Goal: Information Seeking & Learning: Learn about a topic

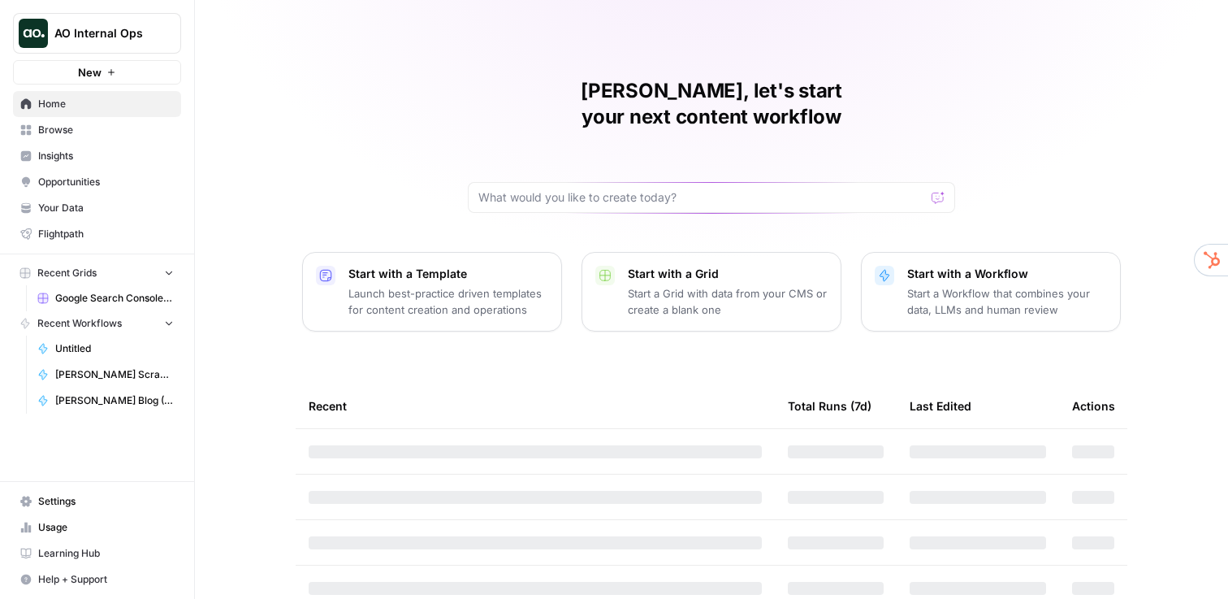
click at [613, 287] on button "Start with a Grid Start a Grid with data from your CMS or create a blank one" at bounding box center [712, 292] width 260 height 80
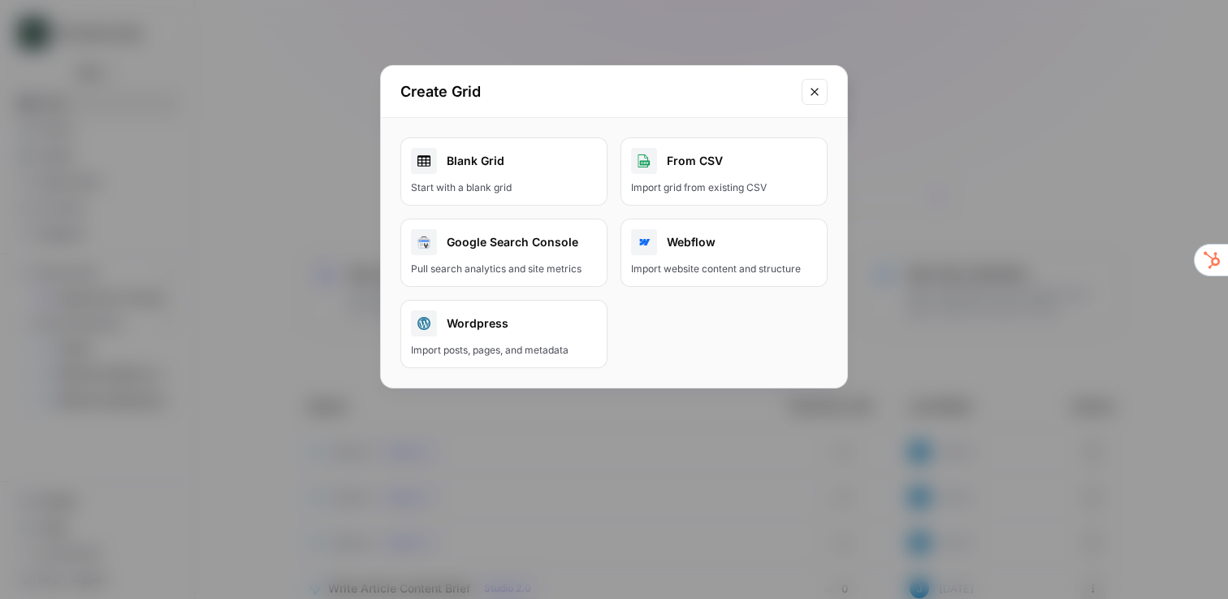
click at [802, 85] on button "Close modal" at bounding box center [815, 92] width 26 height 26
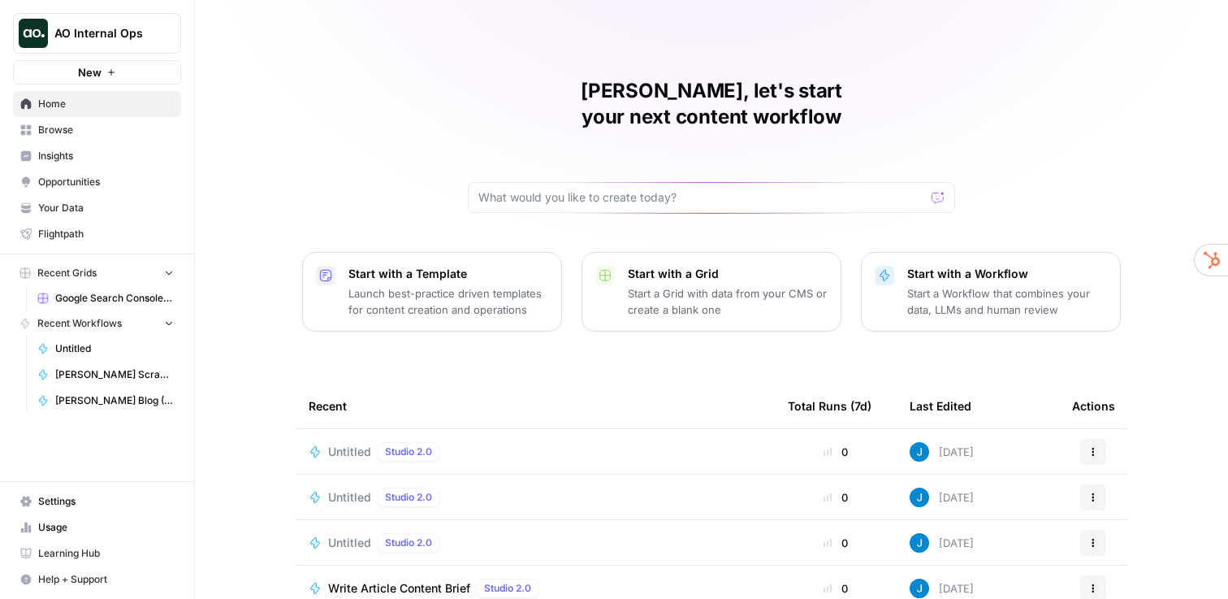
click at [259, 119] on div "Jordan, let's start your next content workflow Start with a Template Launch bes…" at bounding box center [711, 386] width 1033 height 773
click at [106, 41] on span "AO Internal Ops" at bounding box center [103, 33] width 98 height 16
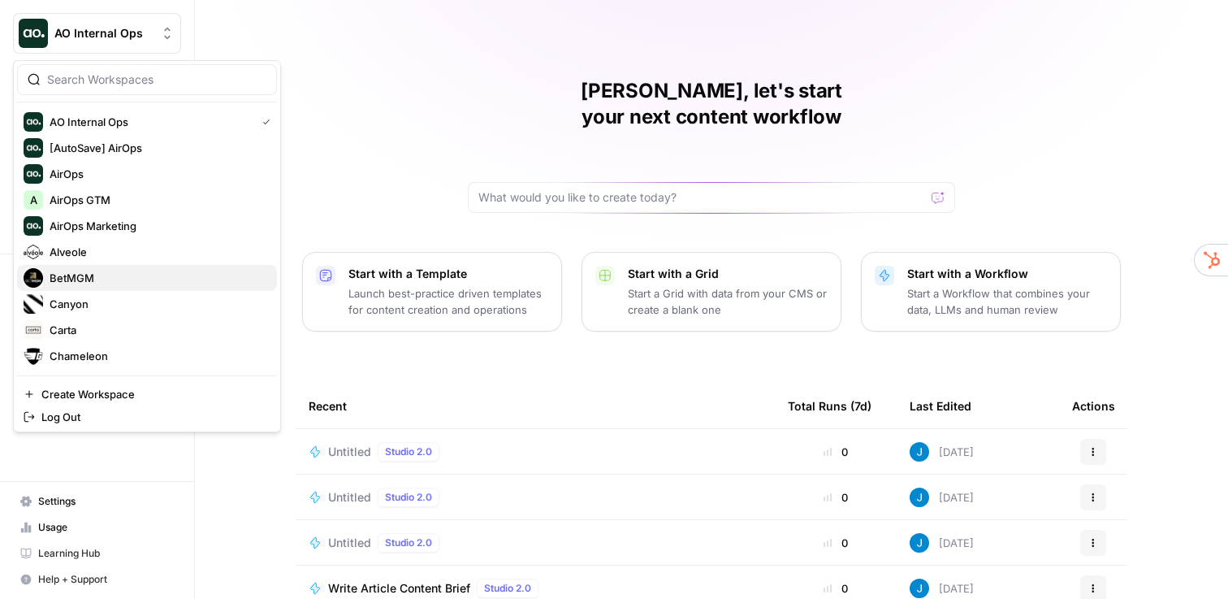
scroll to position [676, 0]
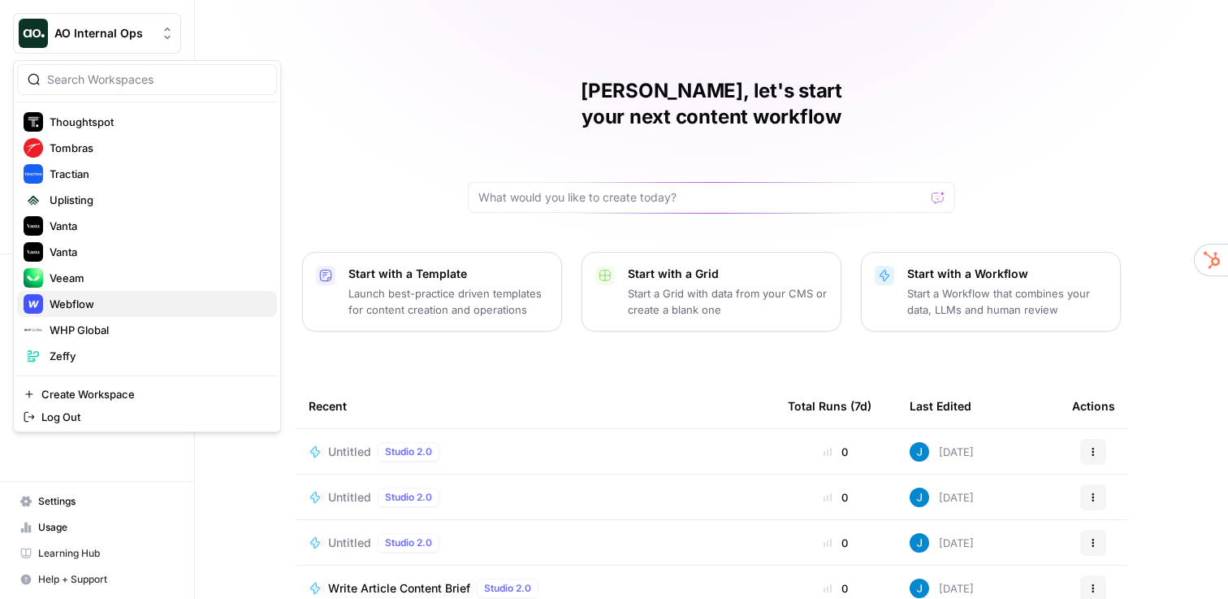
click at [93, 310] on span "Webflow" at bounding box center [157, 304] width 214 height 16
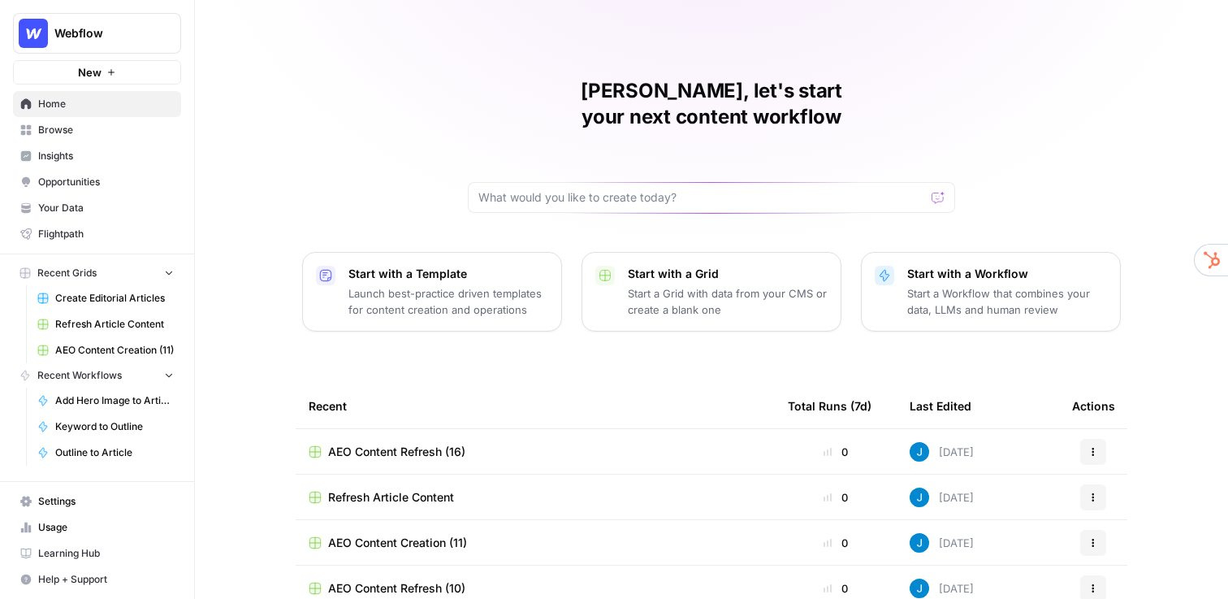
click at [304, 141] on div "[PERSON_NAME], let's start your next content workflow Start with a Template Lau…" at bounding box center [711, 386] width 1033 height 773
click at [95, 154] on span "Insights" at bounding box center [106, 156] width 136 height 15
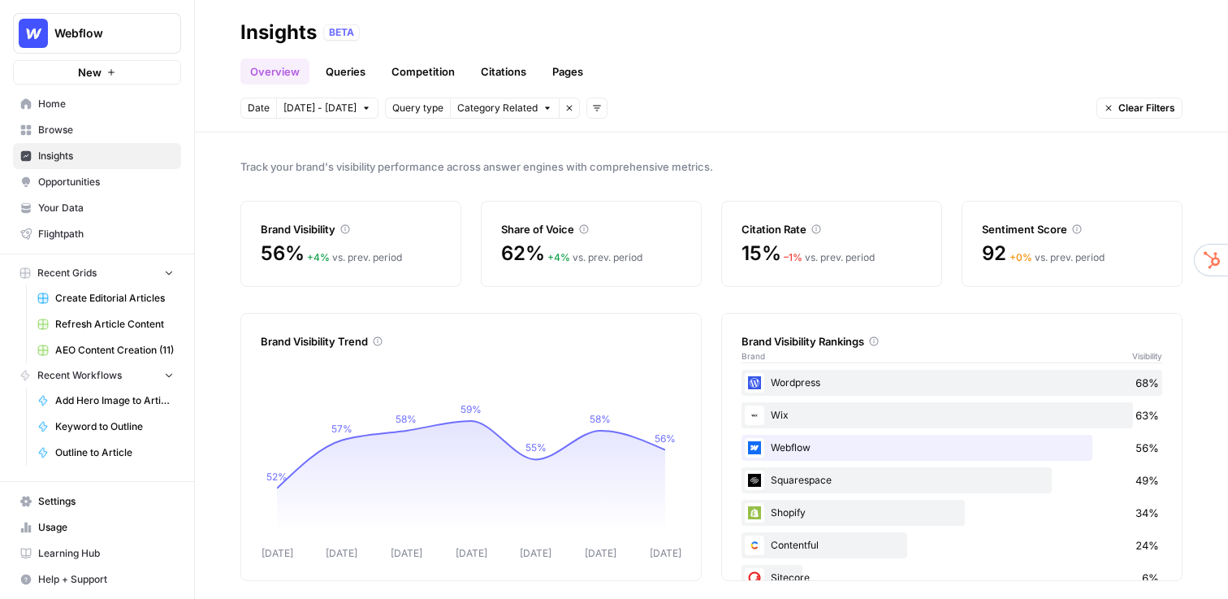
click at [348, 71] on link "Queries" at bounding box center [345, 71] width 59 height 26
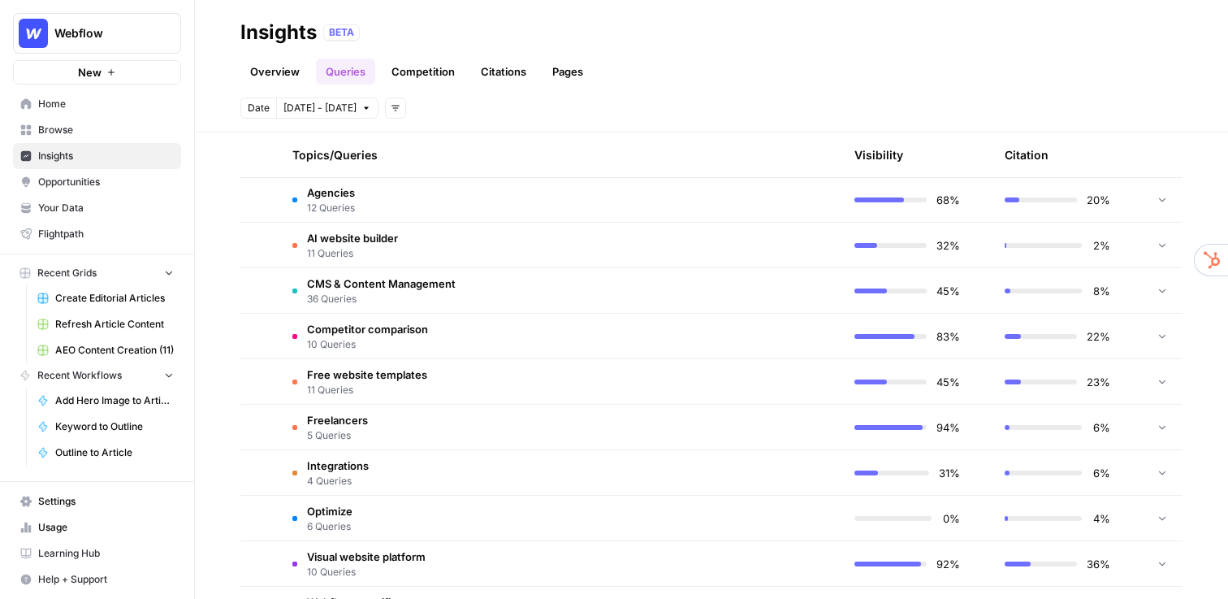
scroll to position [383, 0]
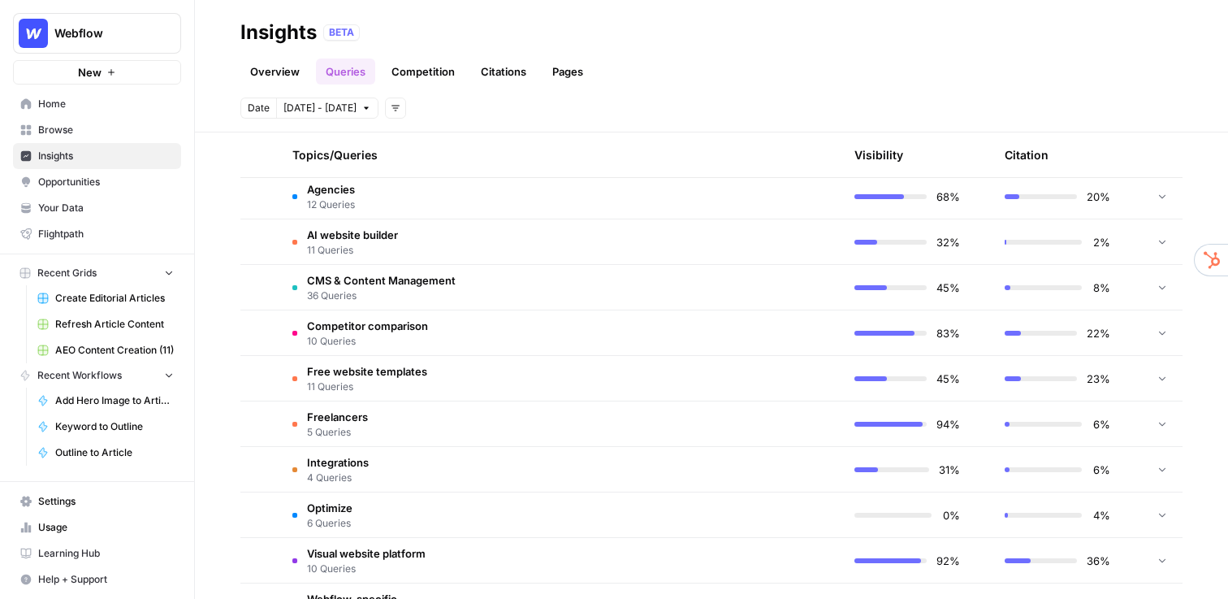
click at [466, 337] on td "Competitor comparison 10 Queries" at bounding box center [483, 332] width 408 height 45
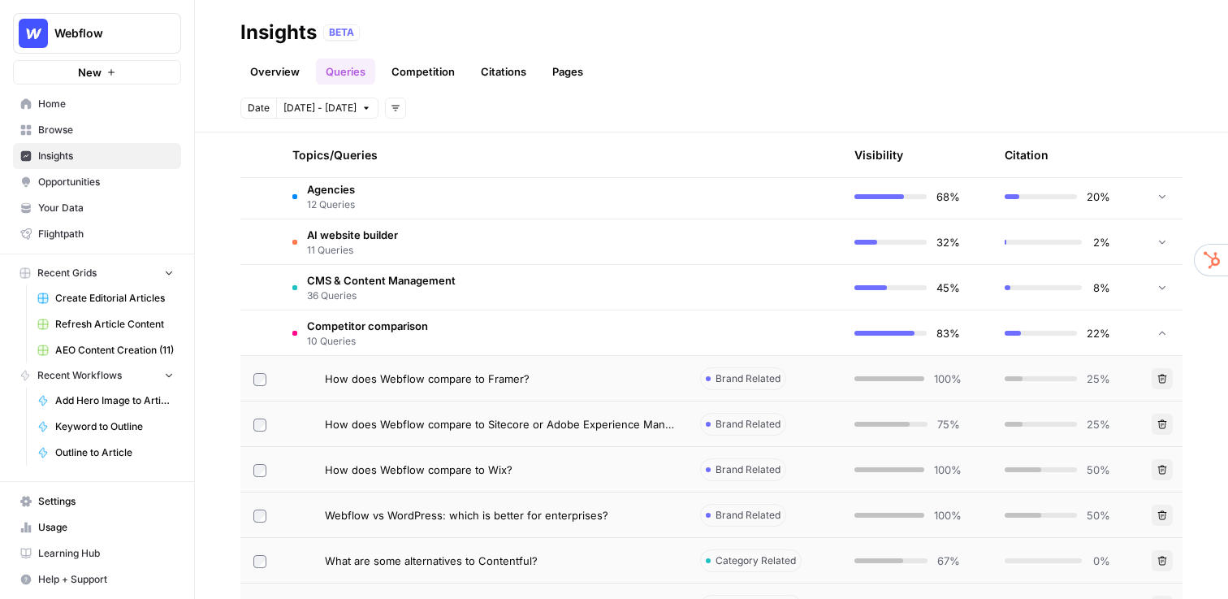
click at [521, 384] on span "How does Webflow compare to Framer?" at bounding box center [427, 378] width 205 height 16
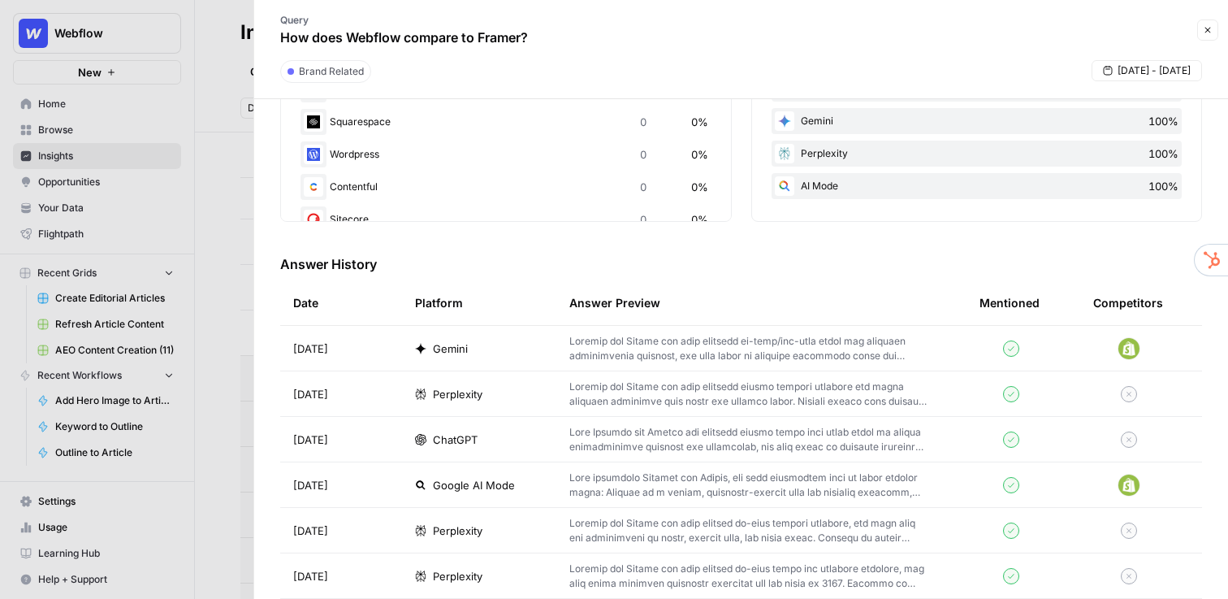
scroll to position [400, 0]
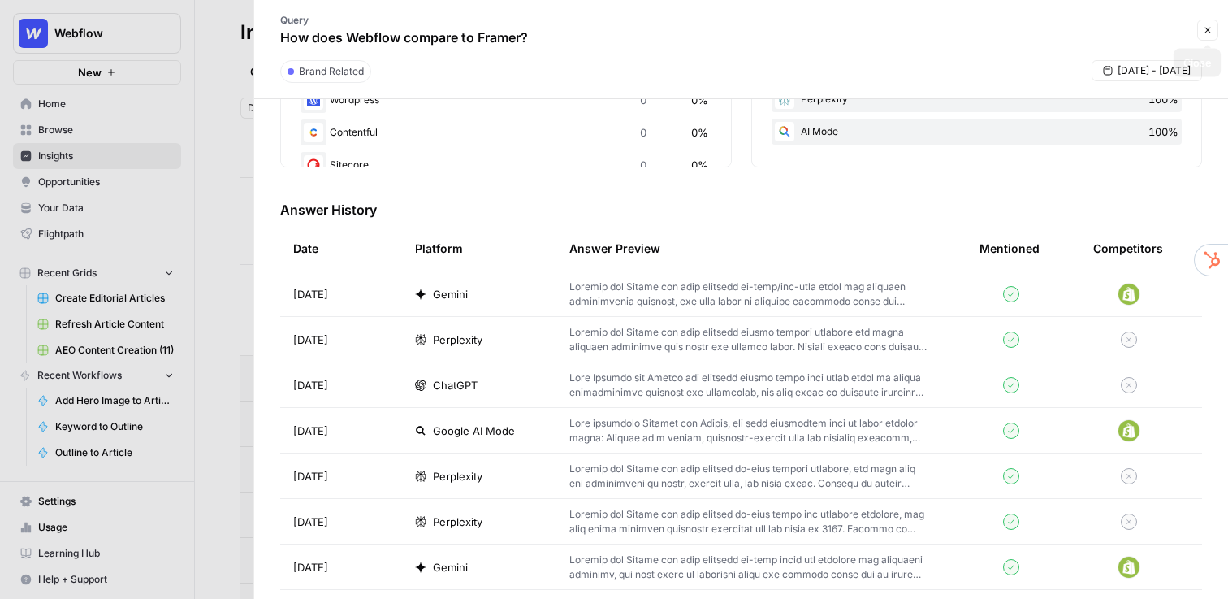
click at [1206, 33] on icon "button" at bounding box center [1208, 30] width 10 height 10
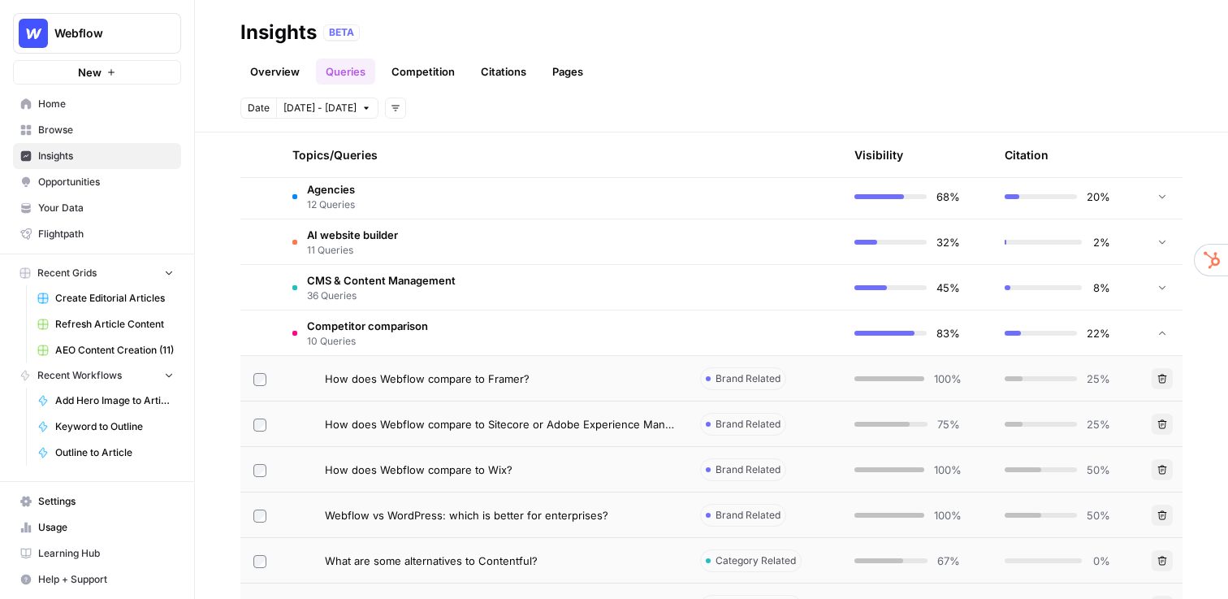
click at [495, 76] on link "Citations" at bounding box center [503, 71] width 65 height 26
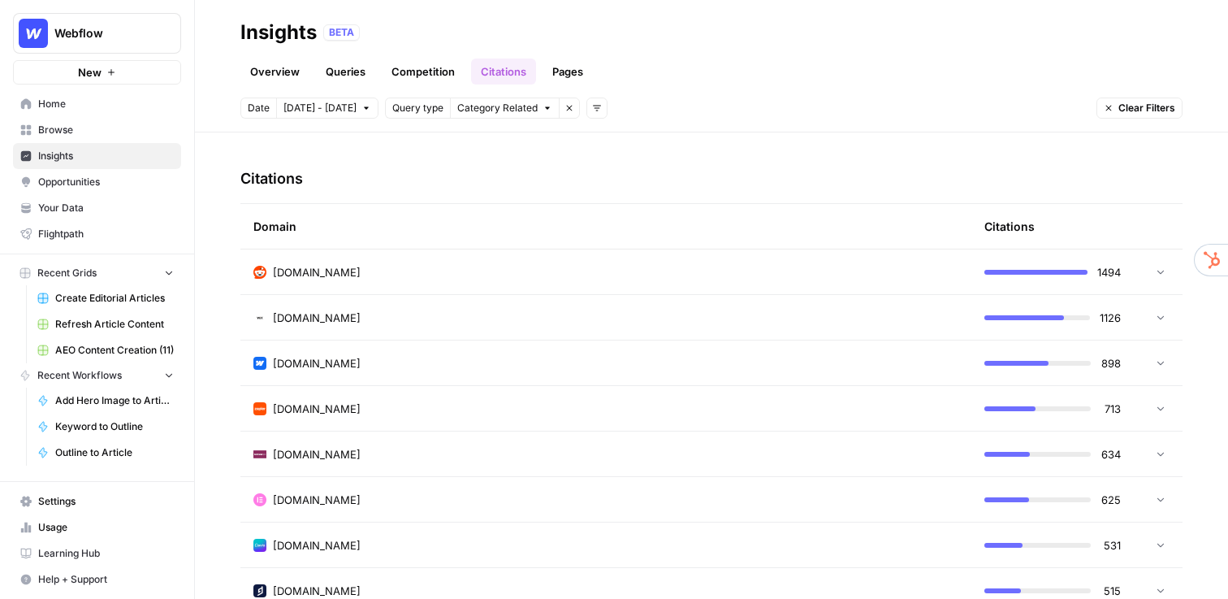
scroll to position [370, 0]
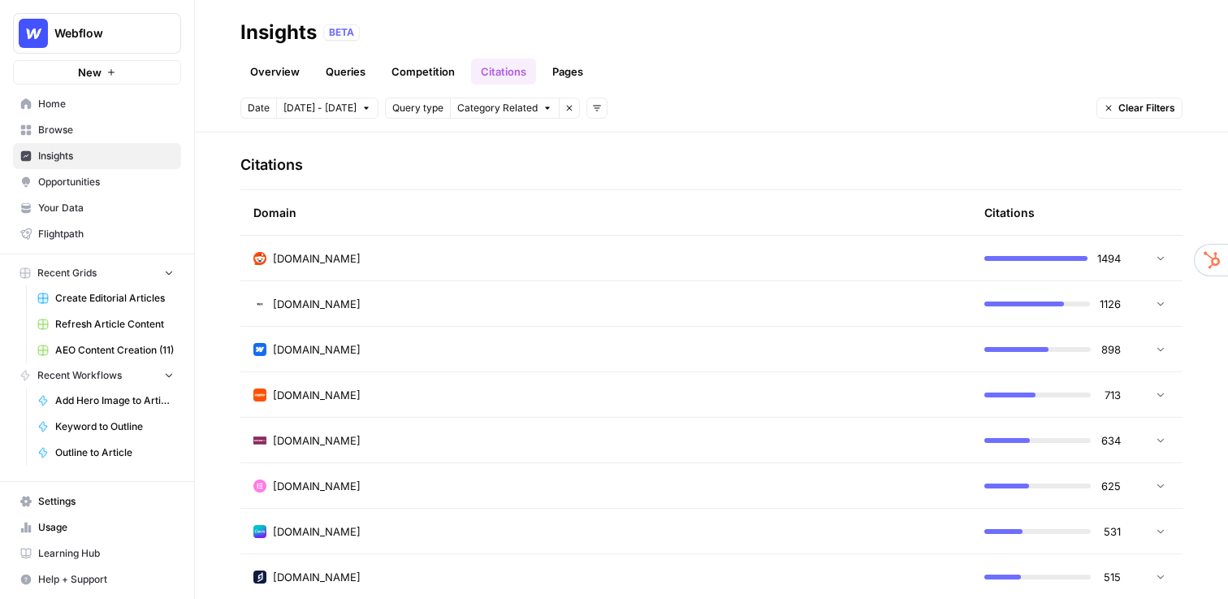
click at [560, 73] on link "Pages" at bounding box center [568, 71] width 50 height 26
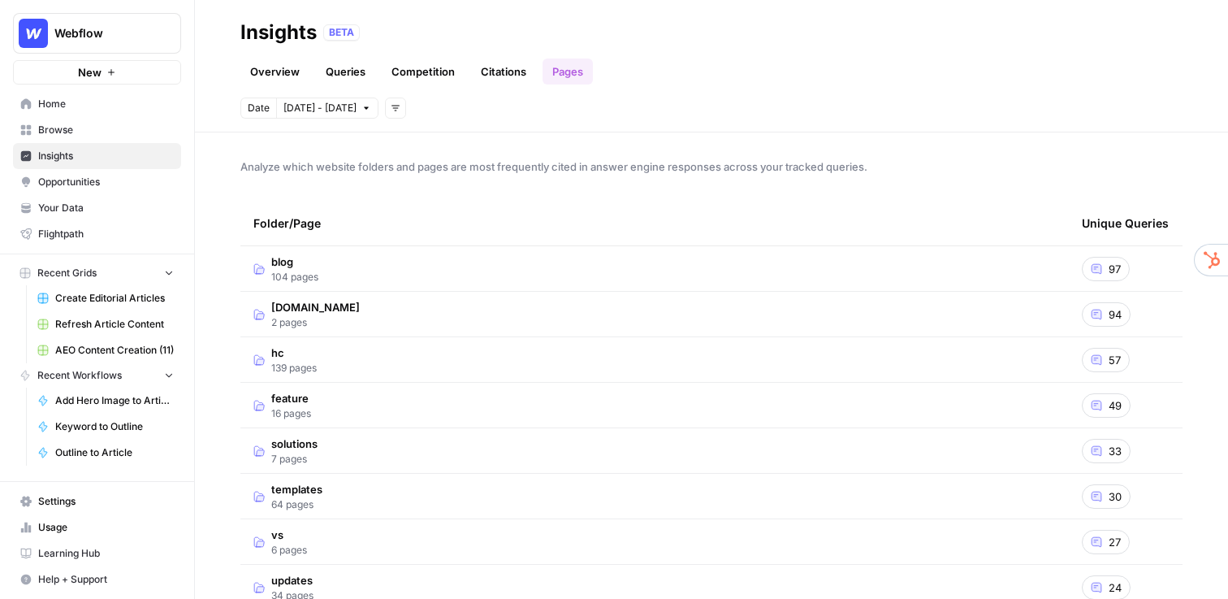
click at [510, 270] on td "blog 104 pages" at bounding box center [654, 268] width 828 height 45
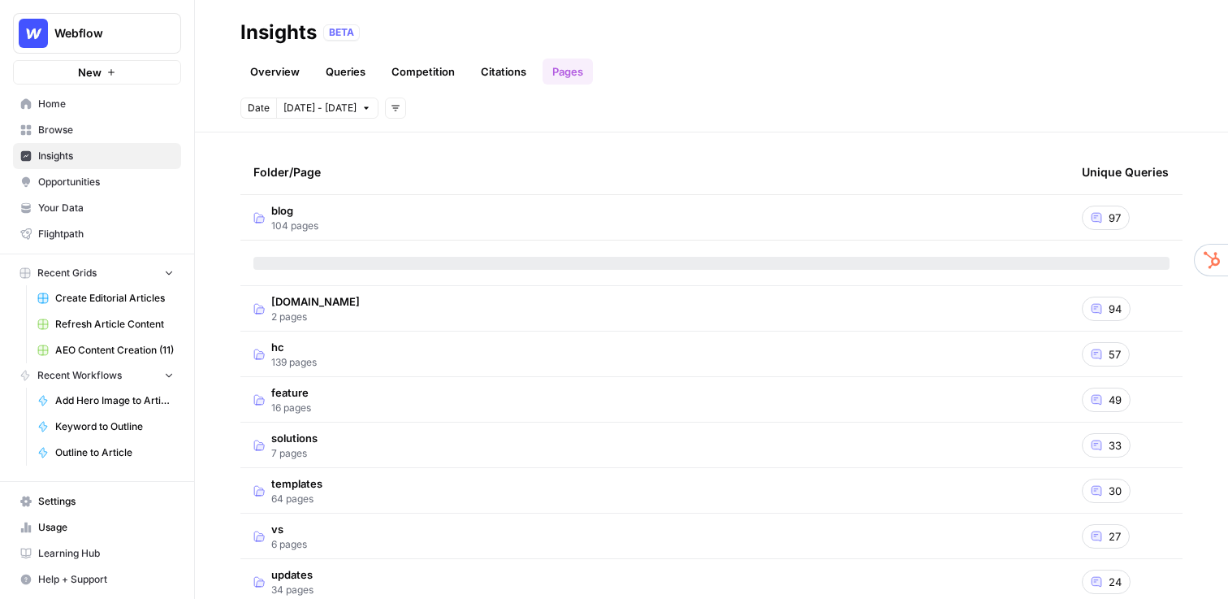
scroll to position [57, 0]
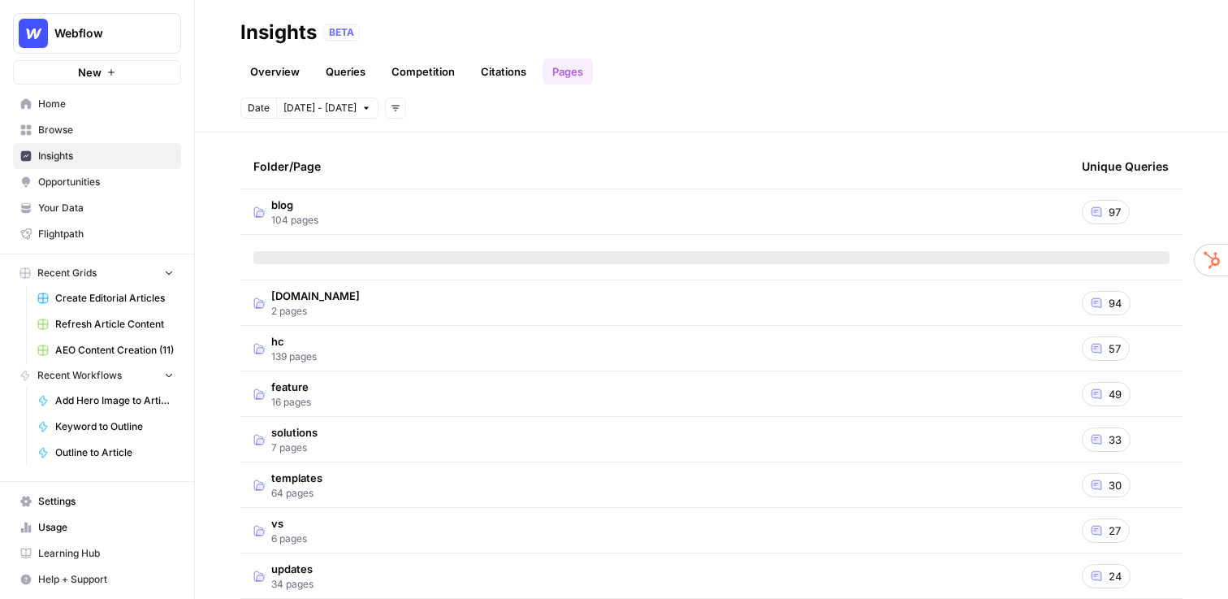
click at [344, 317] on td "webflow.com 2 pages" at bounding box center [654, 302] width 828 height 45
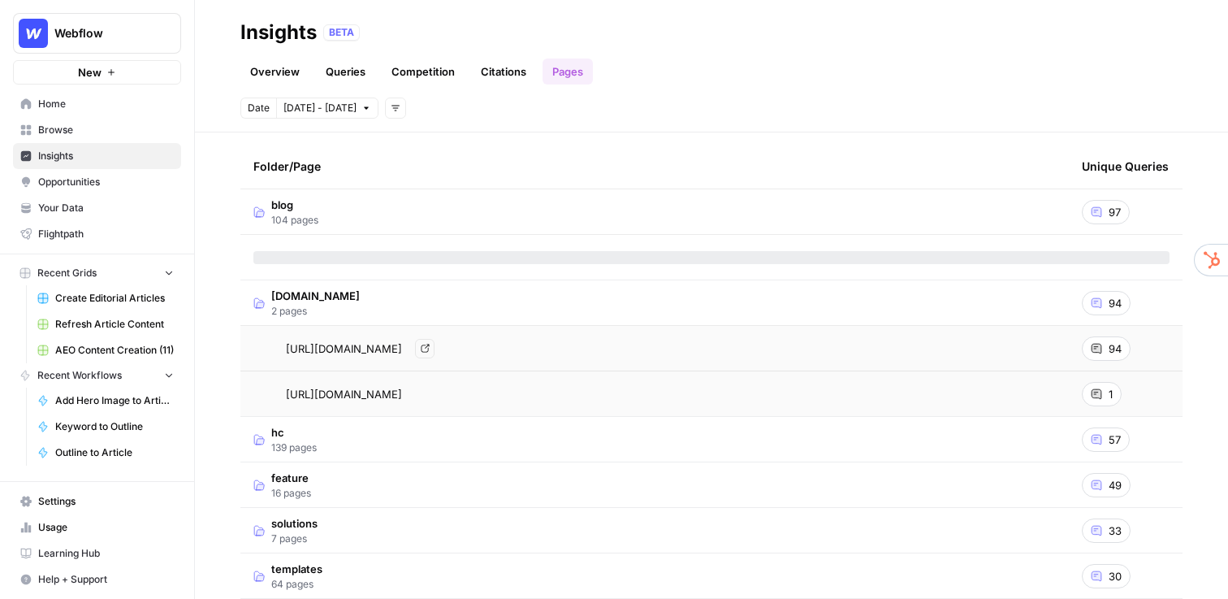
click at [360, 348] on span "https://webflow.com/" at bounding box center [344, 348] width 116 height 16
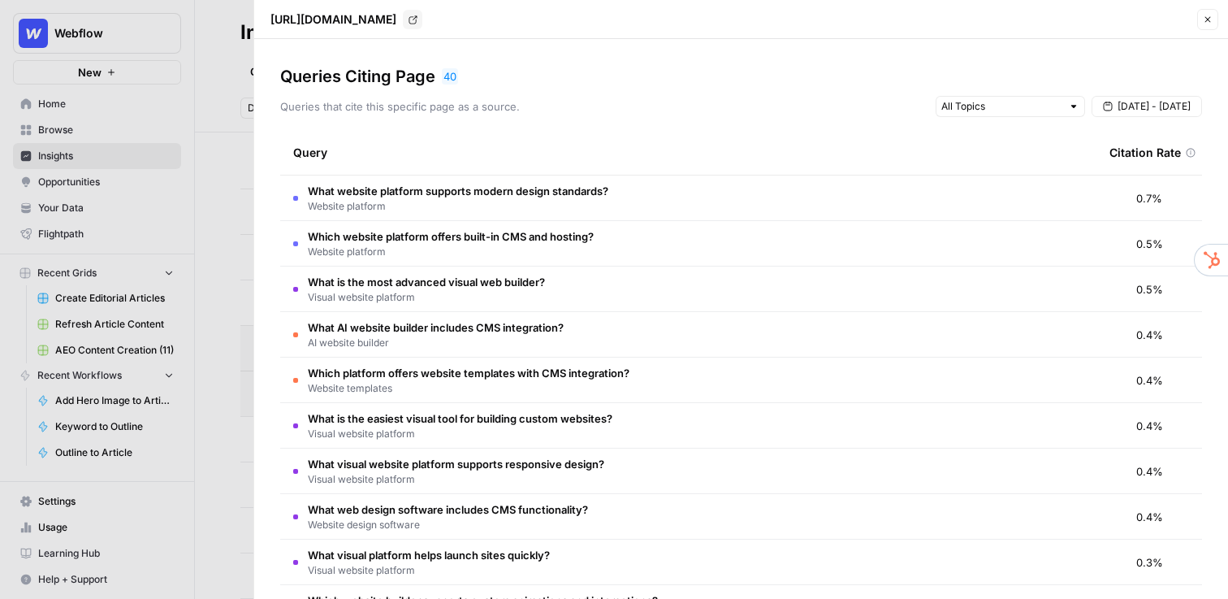
click at [1207, 23] on icon "button" at bounding box center [1208, 20] width 10 height 10
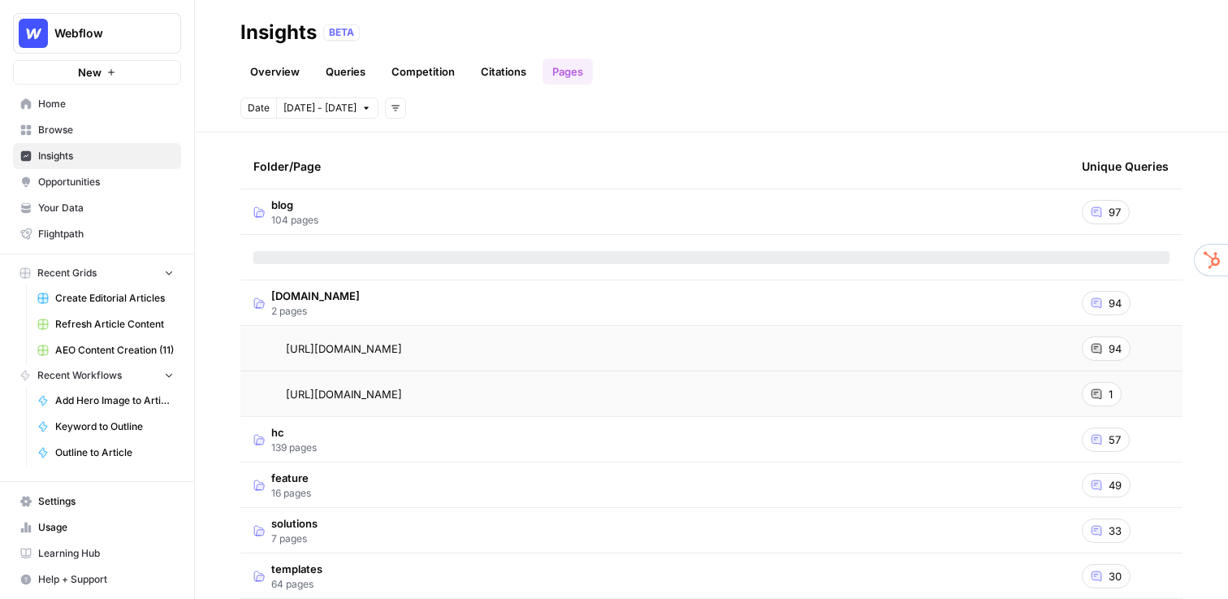
click at [342, 74] on link "Queries" at bounding box center [345, 71] width 59 height 26
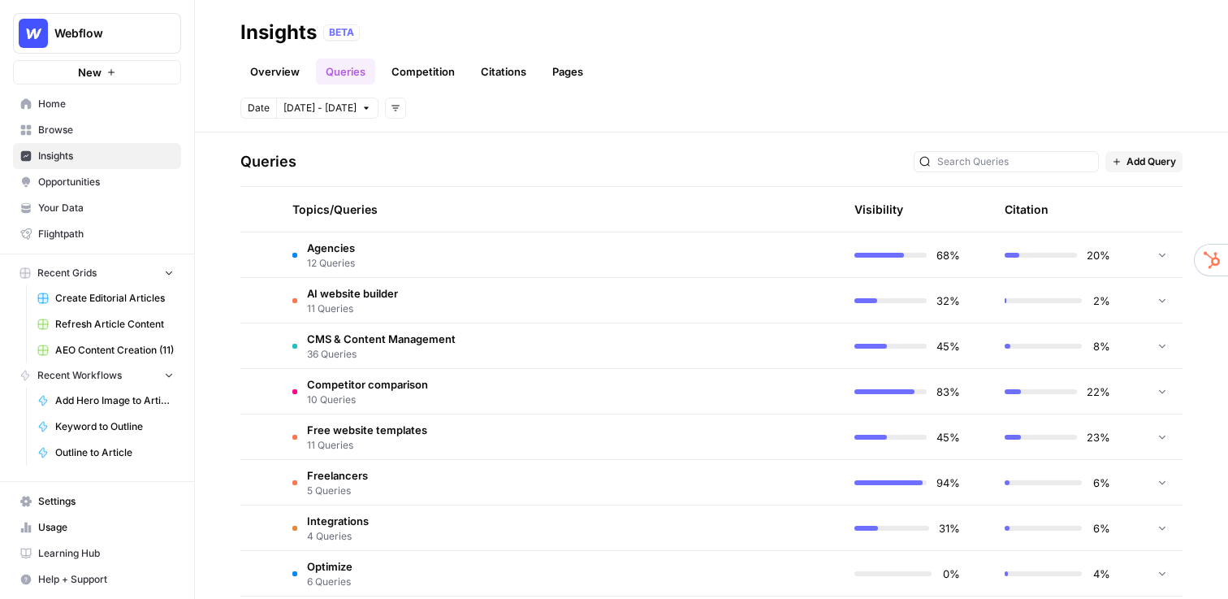
scroll to position [340, 0]
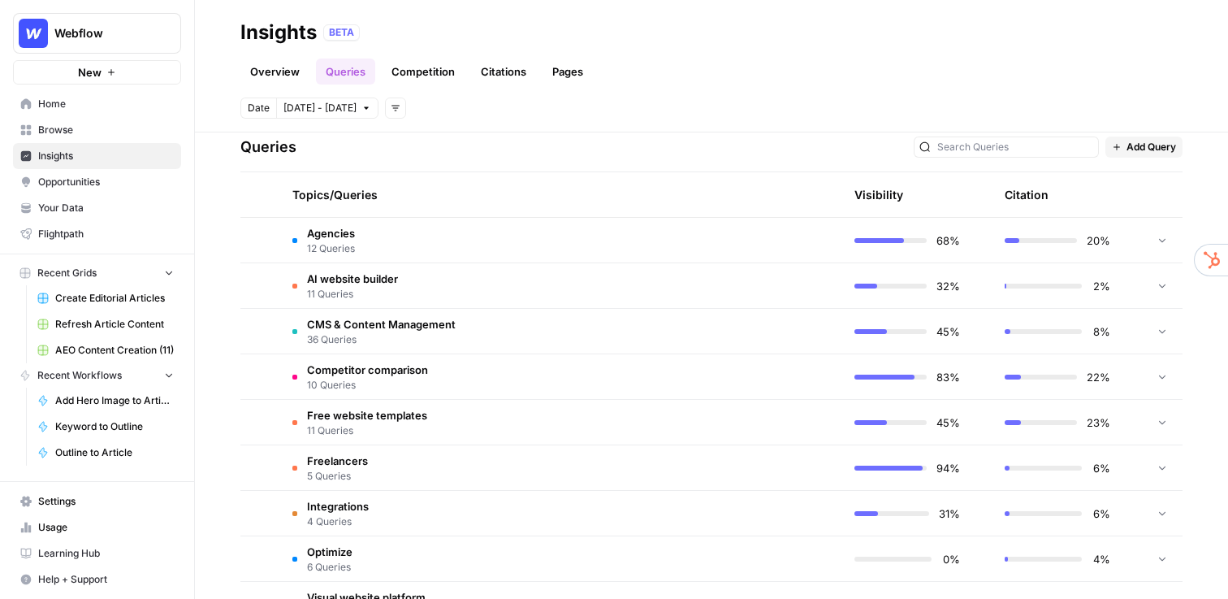
click at [435, 372] on td "Competitor comparison 10 Queries" at bounding box center [483, 376] width 408 height 45
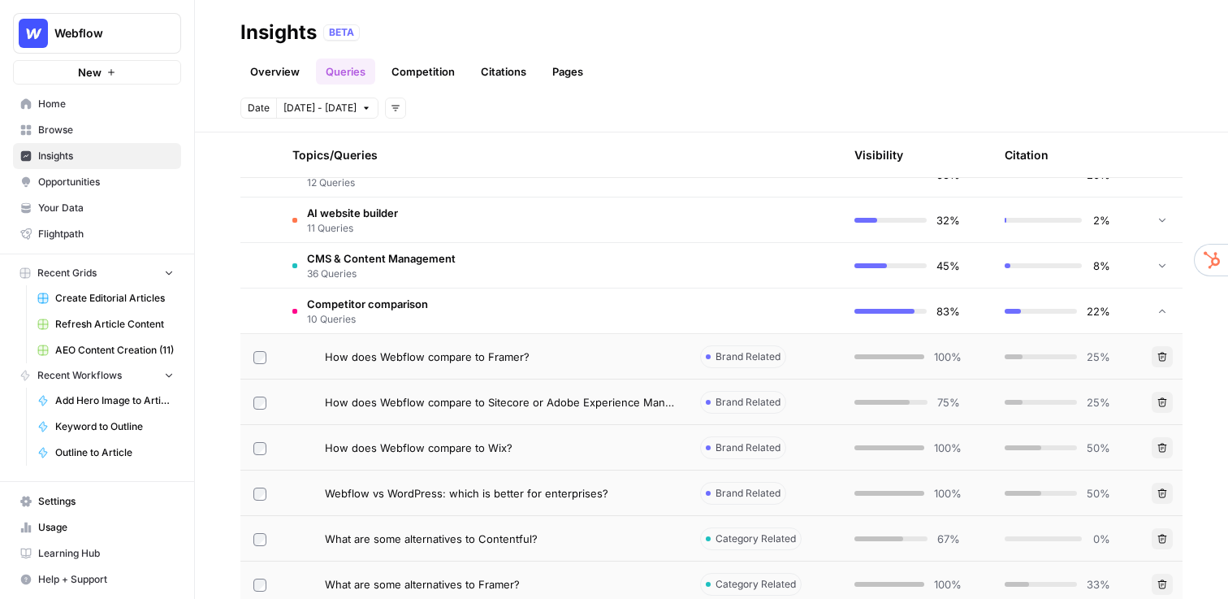
scroll to position [424, 0]
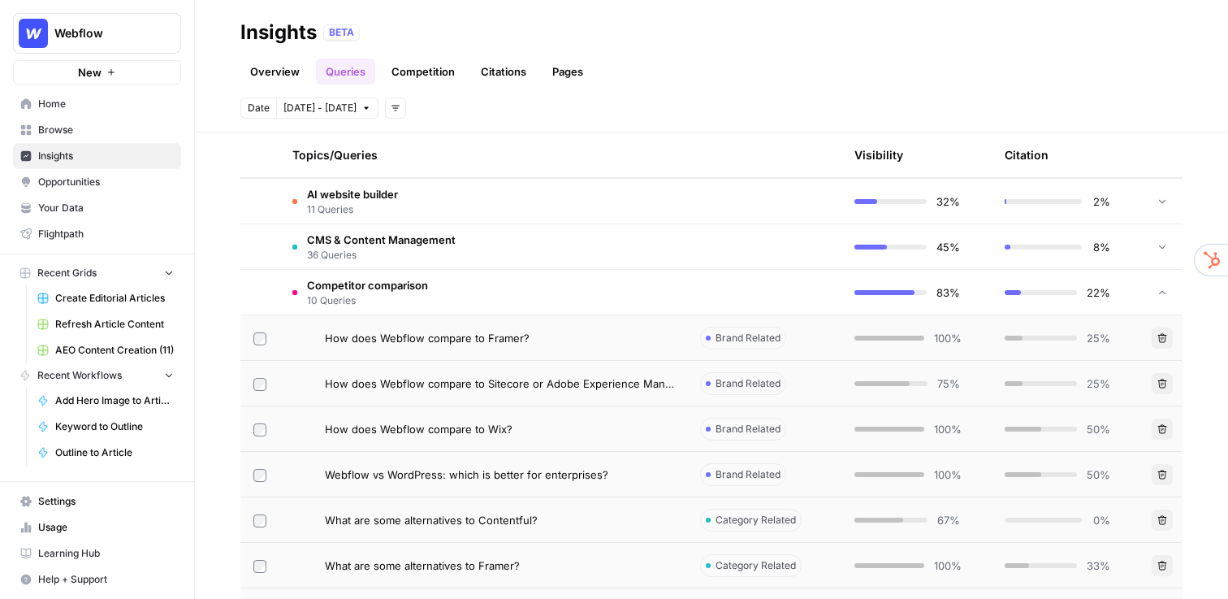
click at [443, 344] on span "How does Webflow compare to Framer?" at bounding box center [427, 338] width 205 height 16
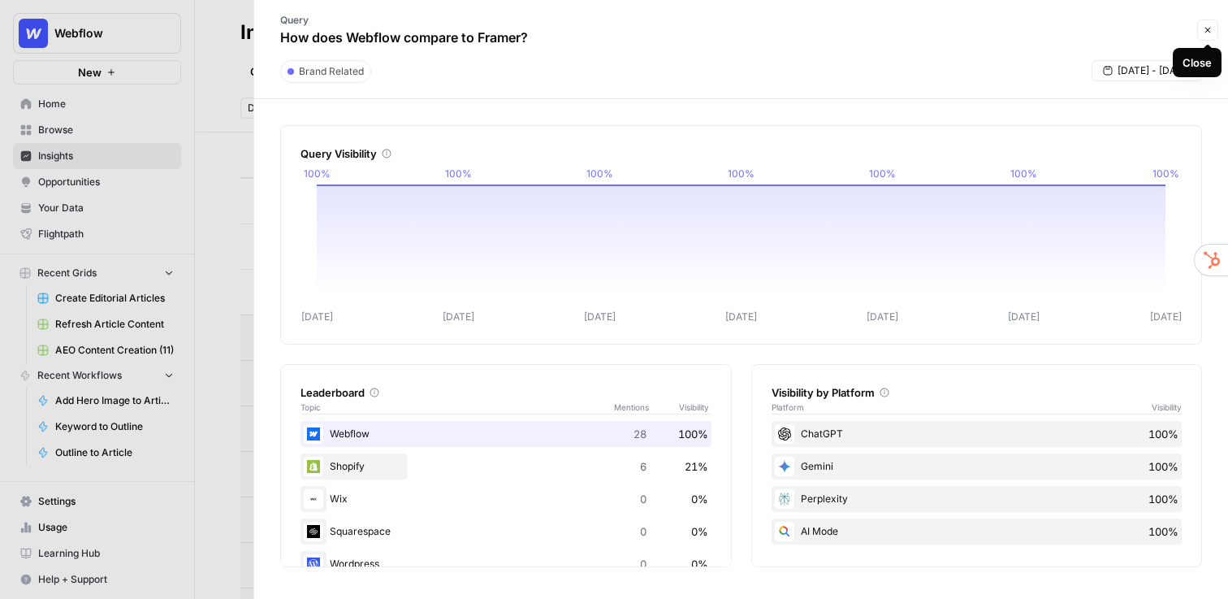
click at [1209, 29] on icon "button" at bounding box center [1208, 30] width 10 height 10
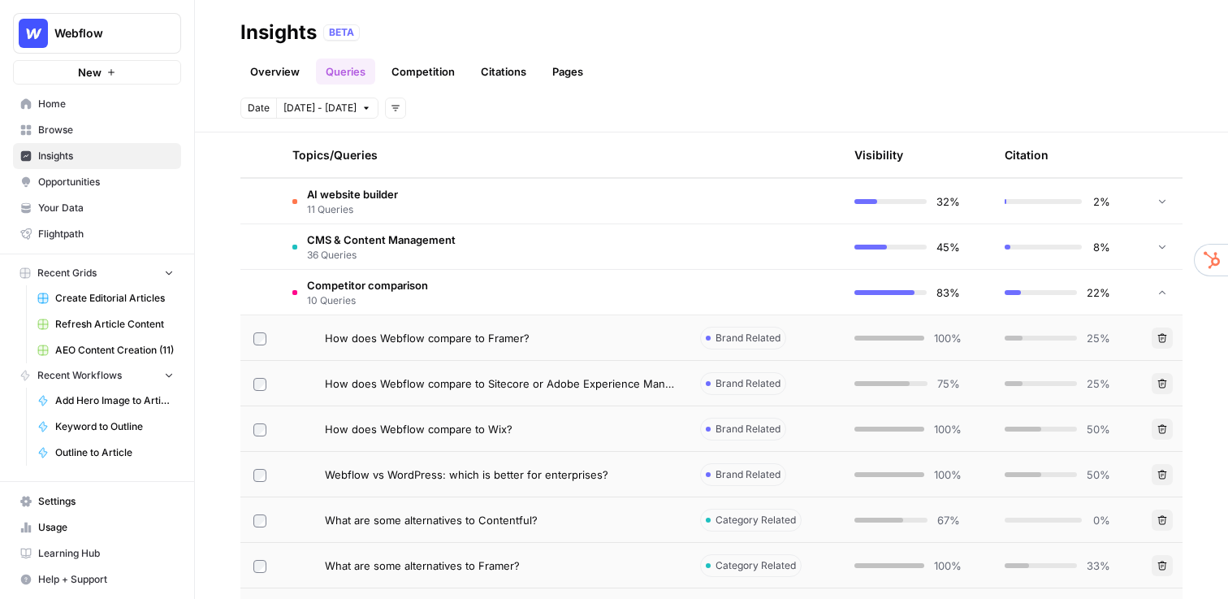
click at [119, 176] on span "Opportunities" at bounding box center [106, 182] width 136 height 15
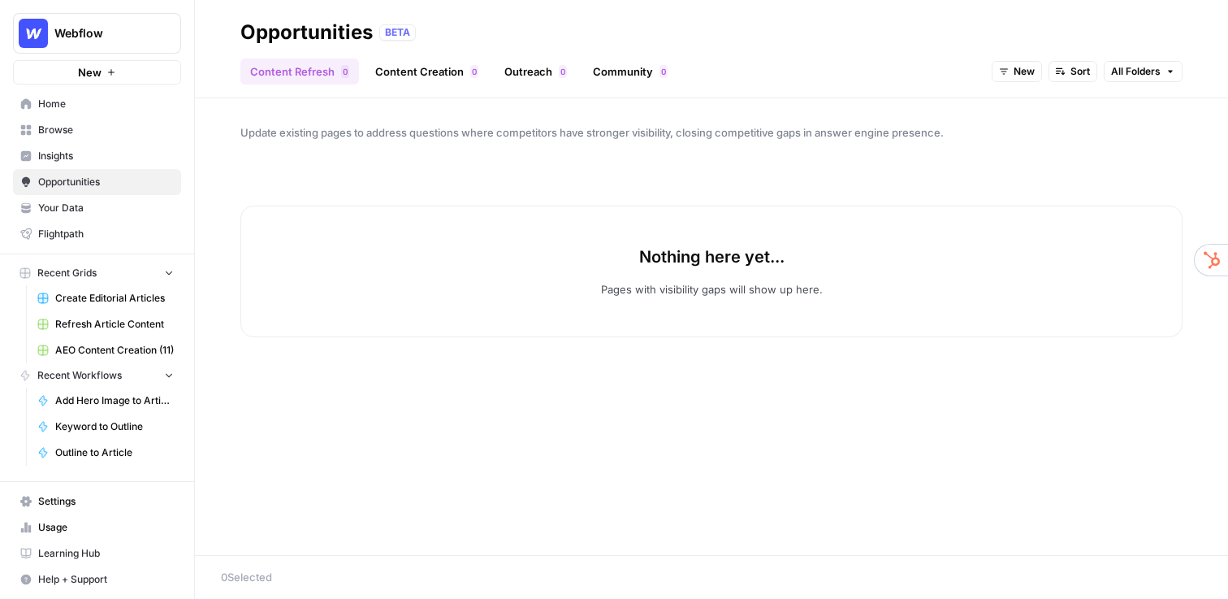
click at [116, 297] on span "Create Editorial Articles" at bounding box center [114, 298] width 119 height 15
